Goal: Find specific page/section: Find specific page/section

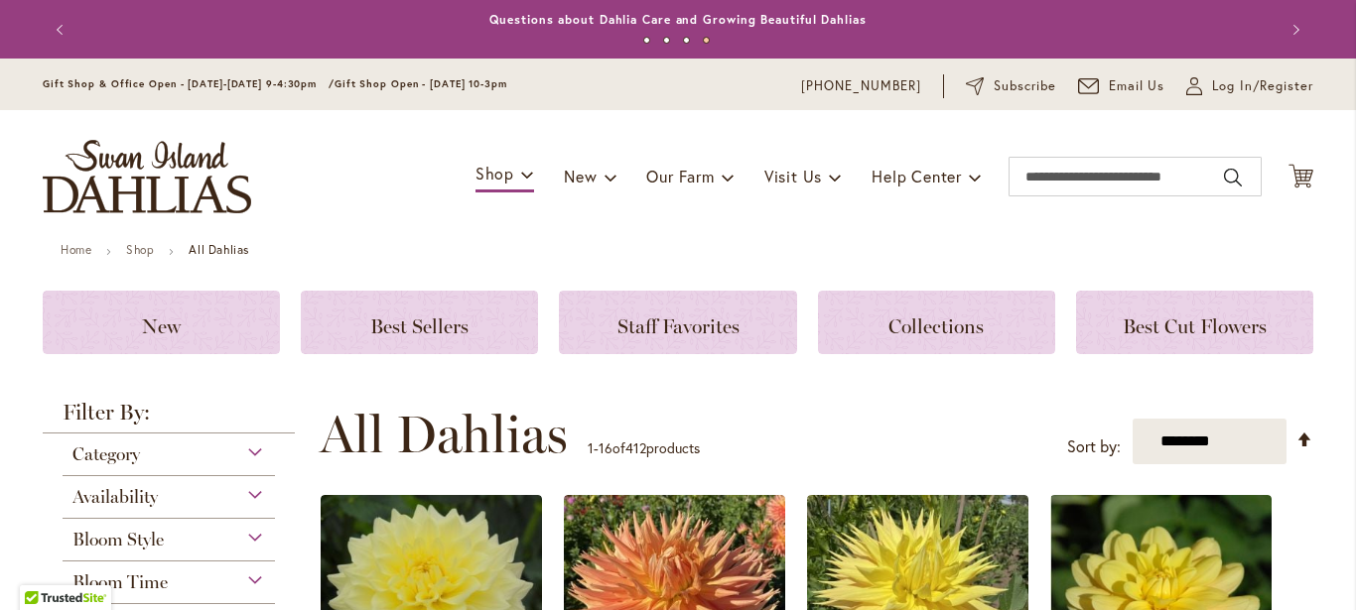
scroll to position [309, 0]
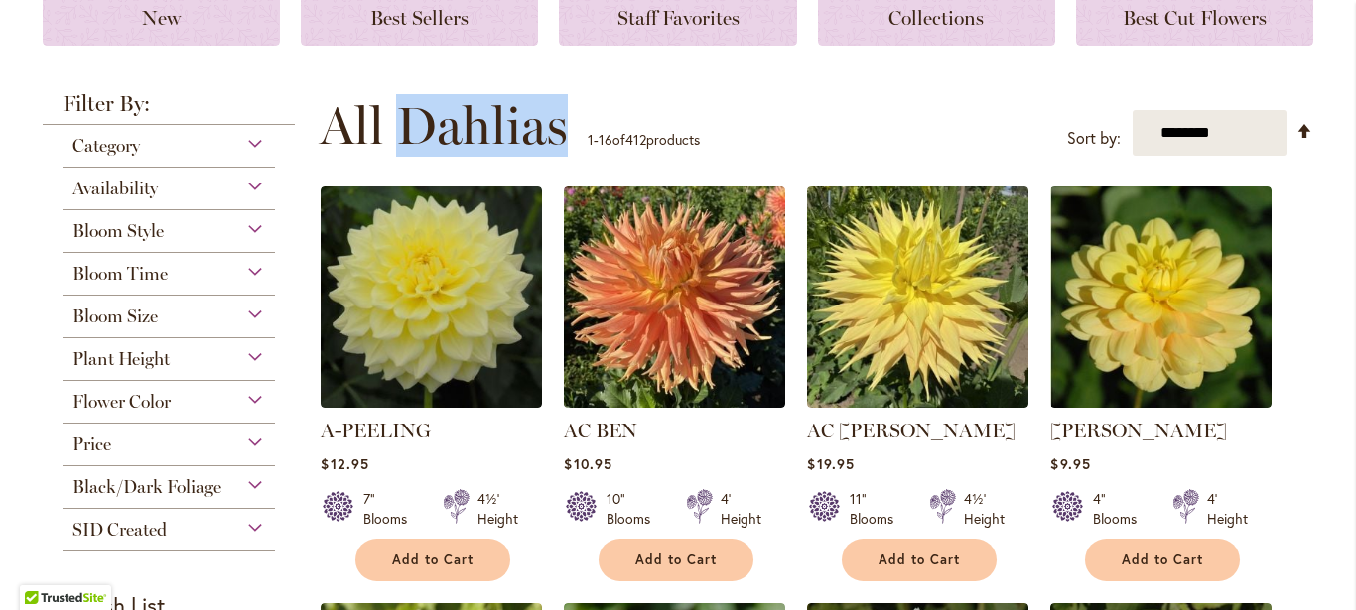
click at [250, 315] on div "Bloom Size" at bounding box center [169, 312] width 212 height 32
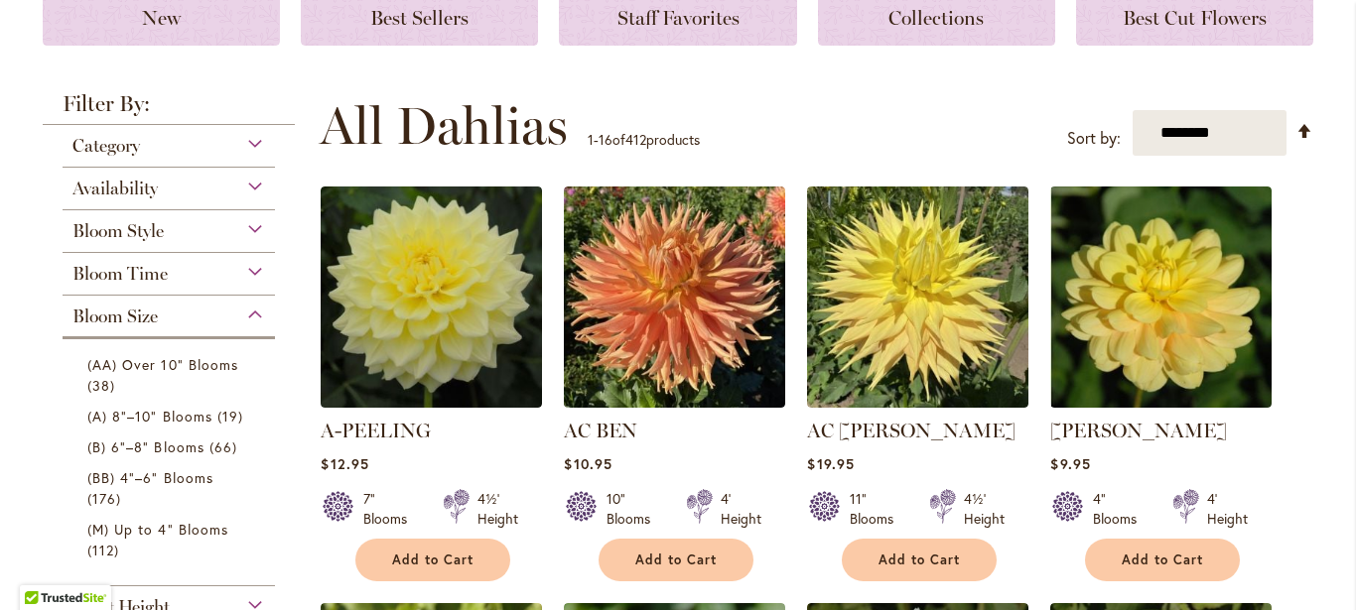
click at [169, 319] on div "Bloom Size" at bounding box center [169, 312] width 212 height 32
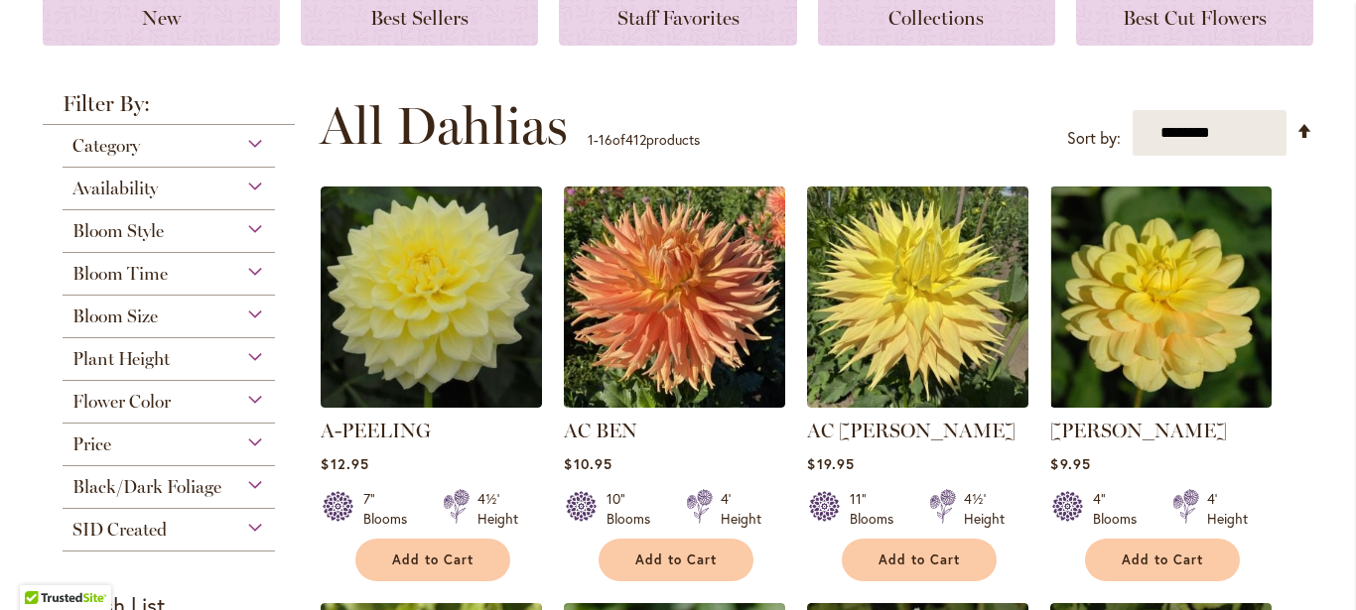
click at [144, 319] on span "Bloom Size" at bounding box center [114, 317] width 85 height 22
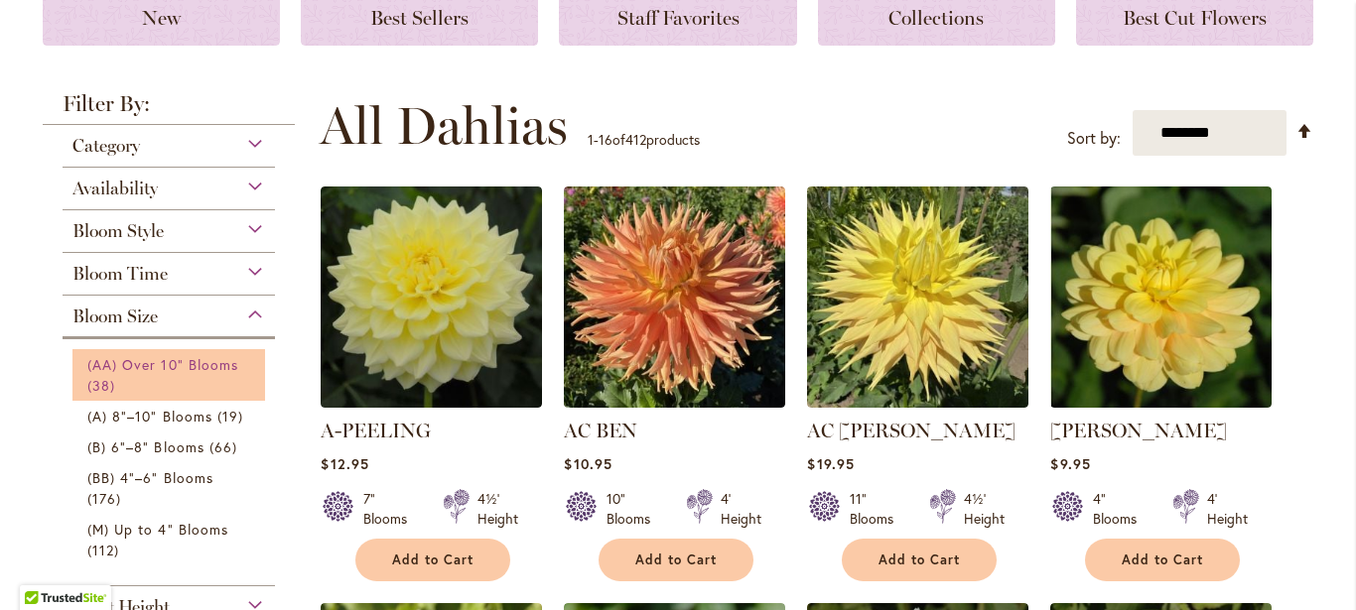
click at [194, 363] on span "(AA) Over 10" Blooms" at bounding box center [162, 364] width 151 height 19
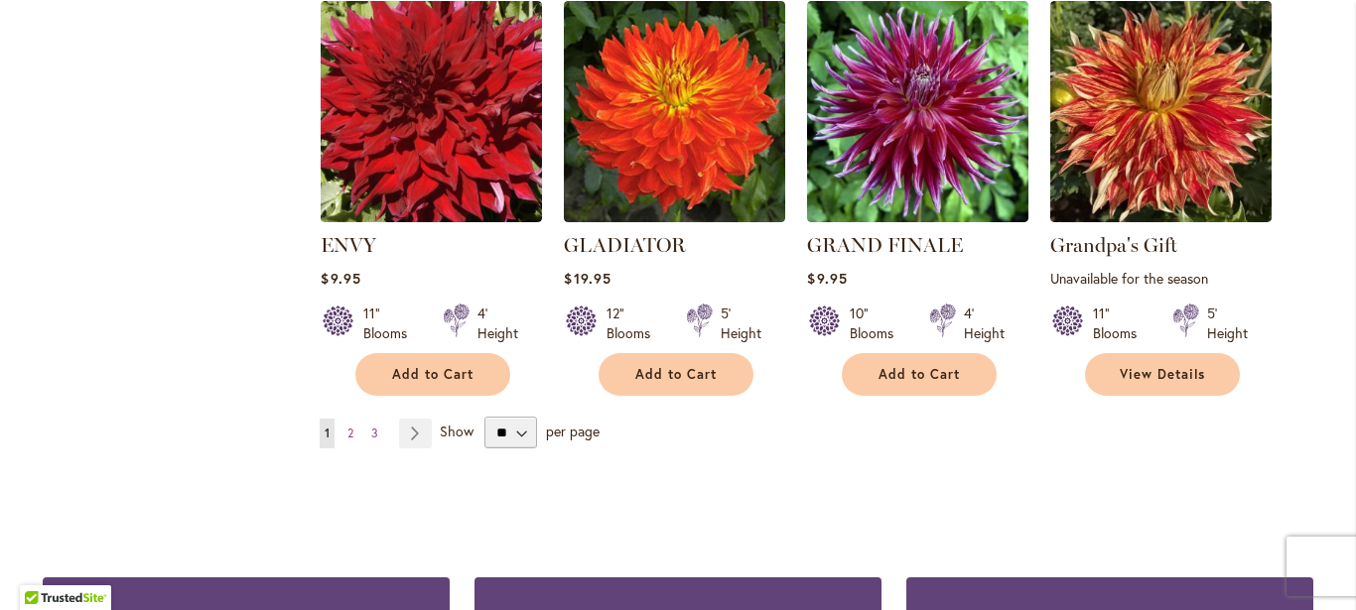
scroll to position [1852, 0]
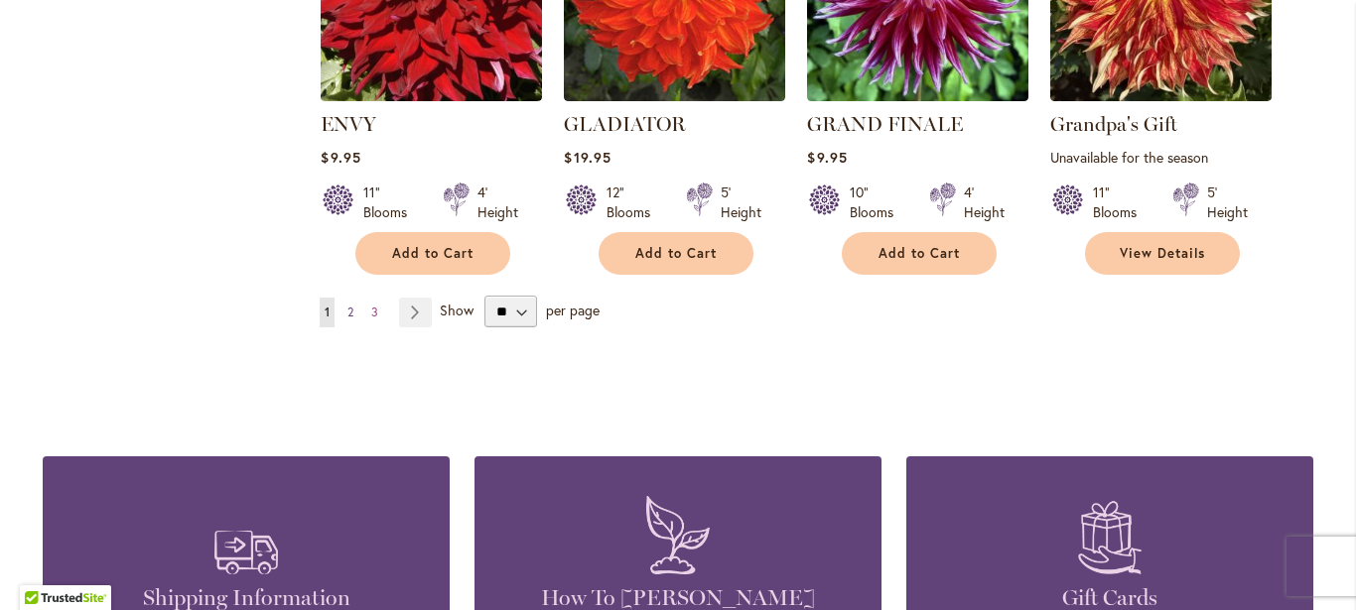
click at [347, 312] on span "2" at bounding box center [350, 312] width 6 height 15
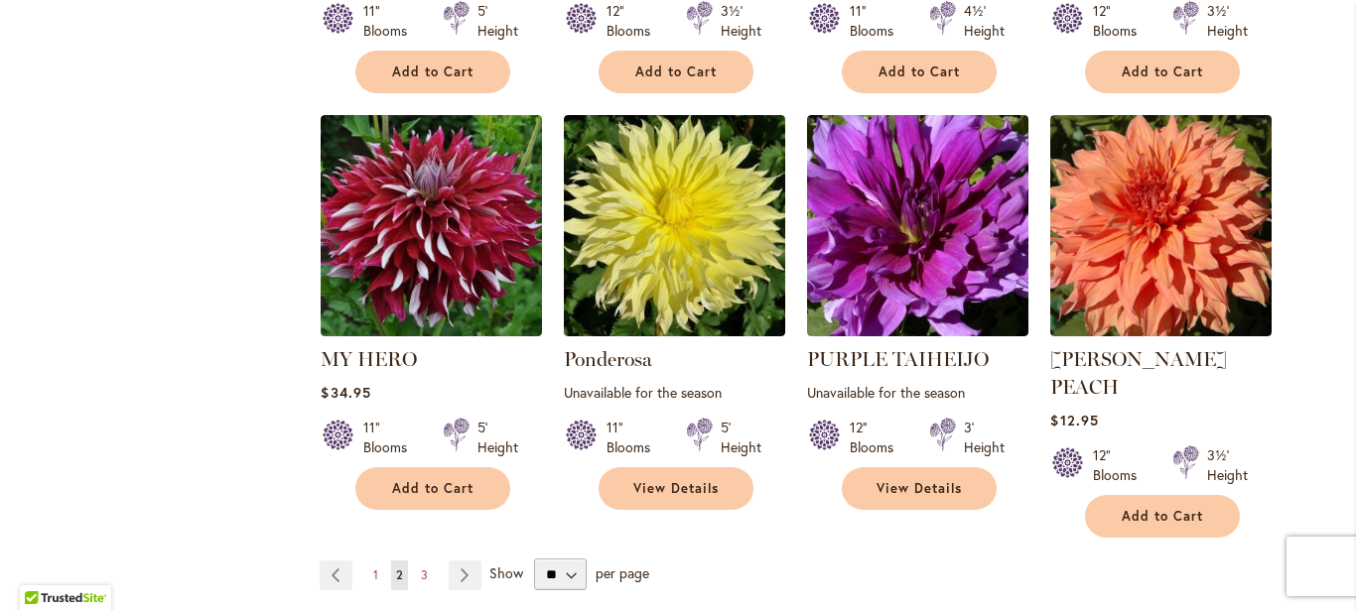
scroll to position [1605, 0]
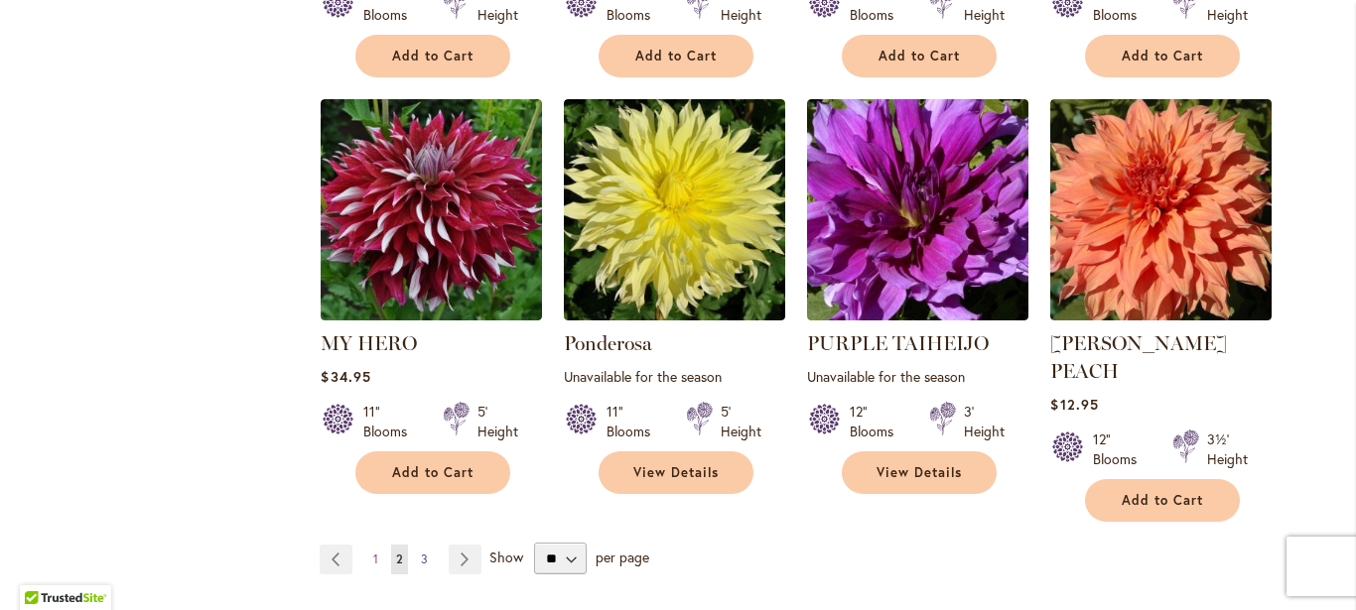
click at [421, 552] on span "3" at bounding box center [424, 559] width 7 height 15
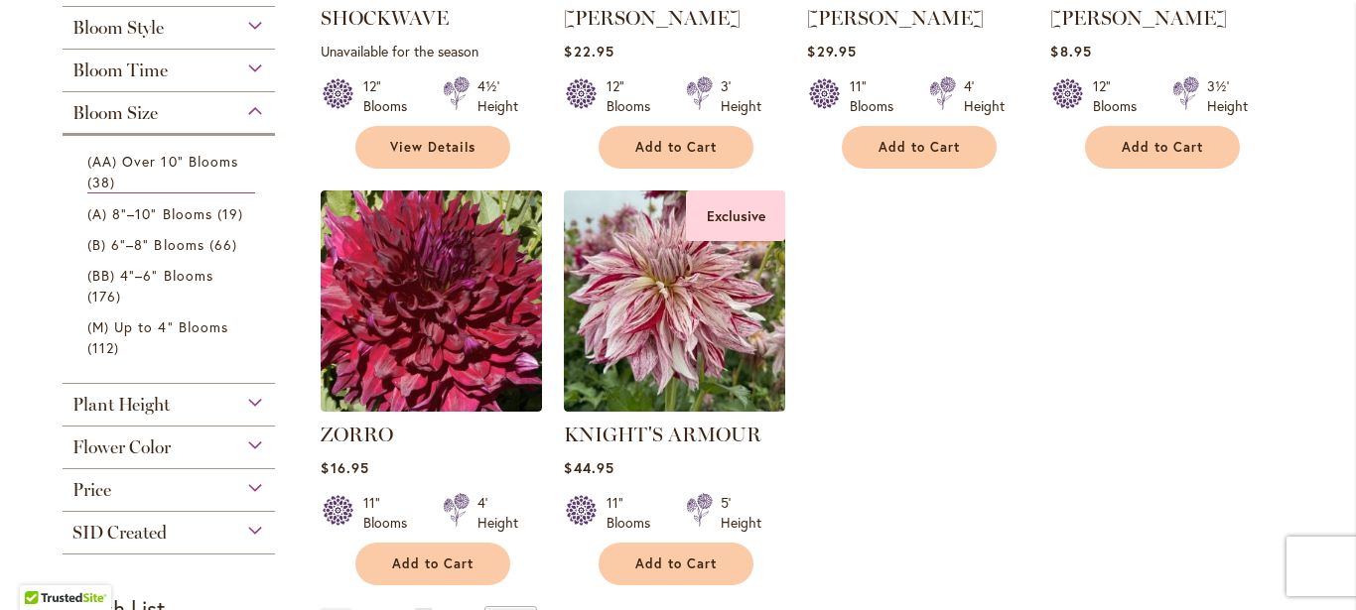
scroll to position [684, 0]
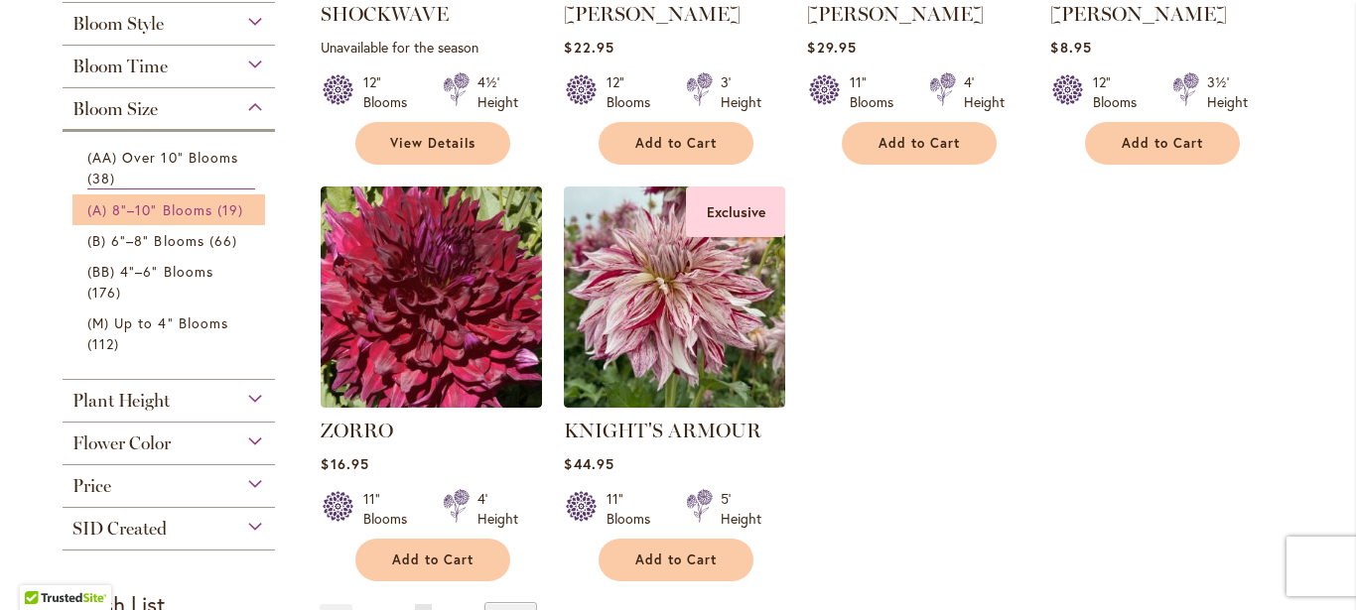
click at [184, 214] on span "(A) 8"–10" Blooms" at bounding box center [149, 209] width 125 height 19
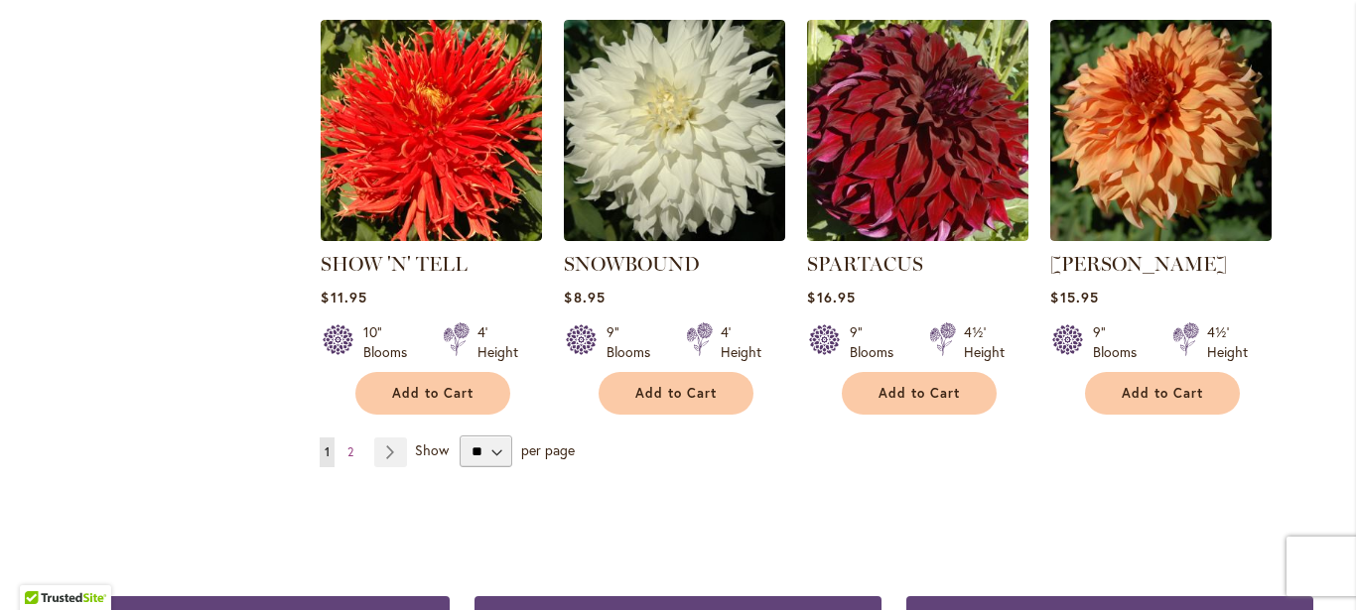
scroll to position [1773, 0]
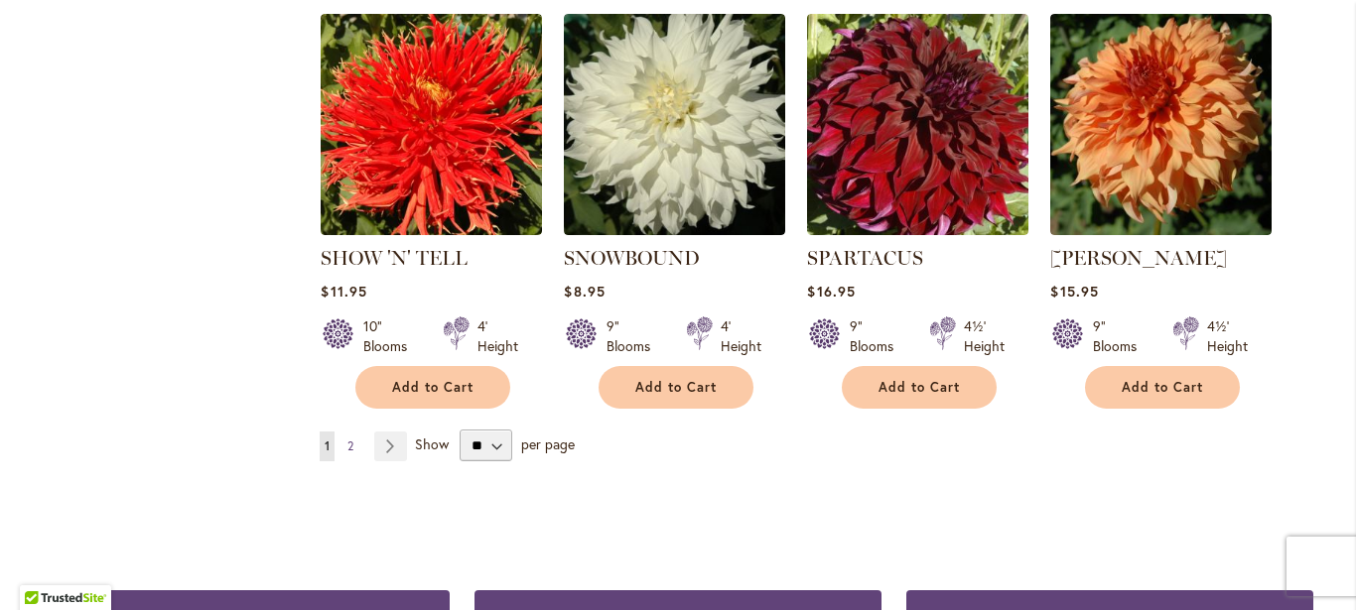
click at [347, 439] on span "2" at bounding box center [350, 446] width 6 height 15
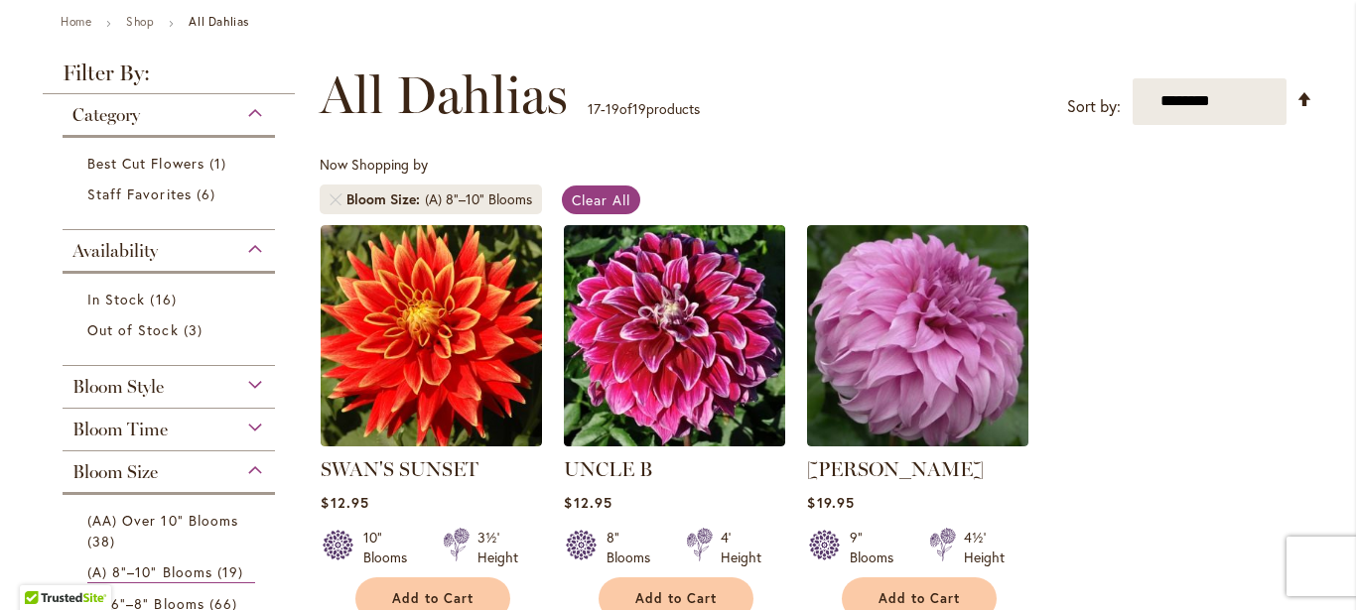
scroll to position [243, 0]
